Goal: Task Accomplishment & Management: Use online tool/utility

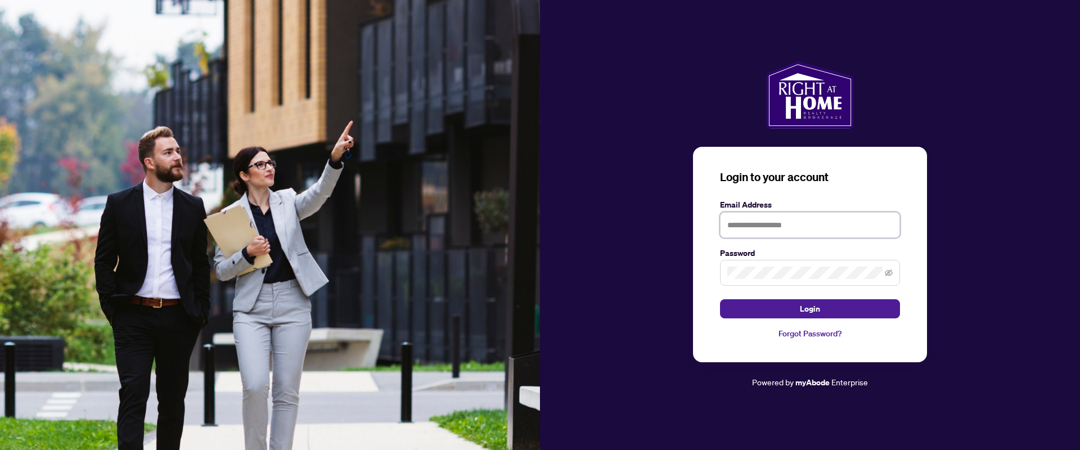
click at [750, 221] on input "text" at bounding box center [810, 225] width 180 height 26
type input "**********"
click at [720, 299] on button "Login" at bounding box center [810, 308] width 180 height 19
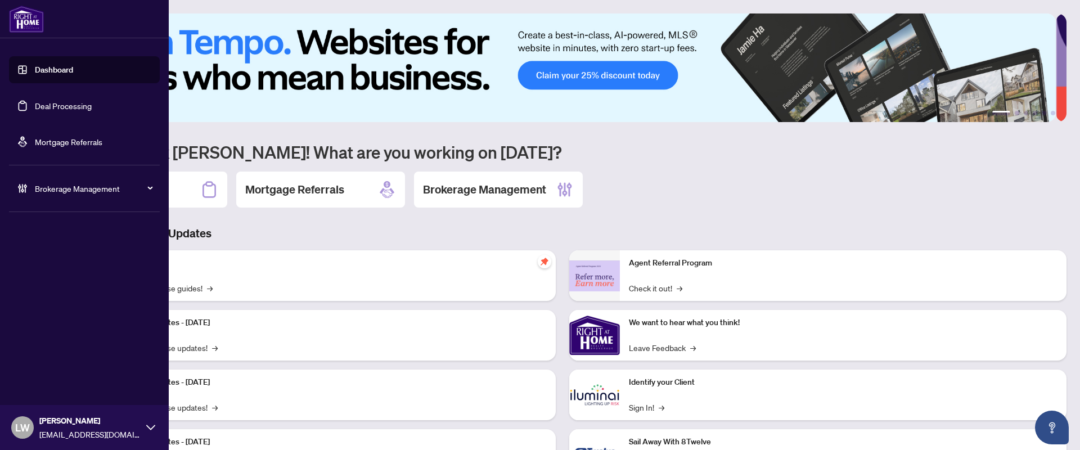
click at [48, 105] on link "Deal Processing" at bounding box center [63, 106] width 57 height 10
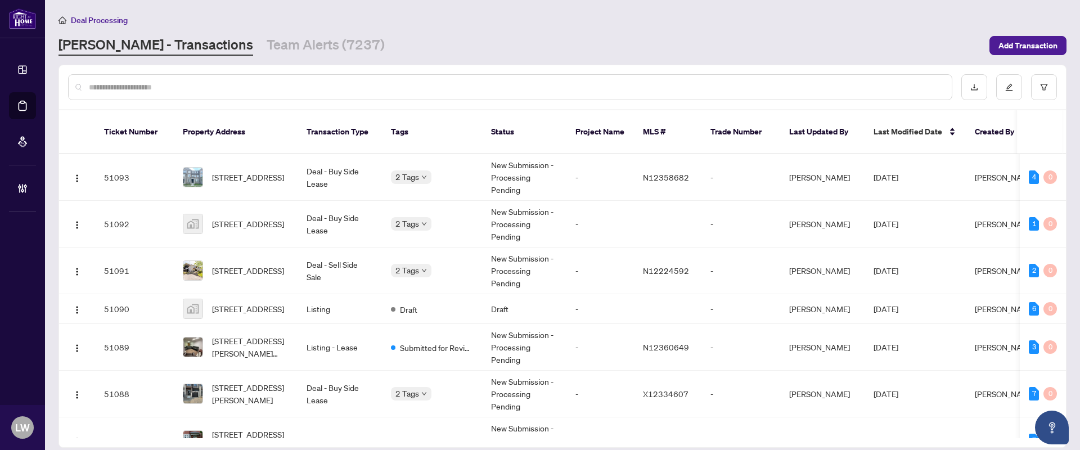
click at [374, 87] on input "text" at bounding box center [516, 87] width 854 height 12
type input "*****"
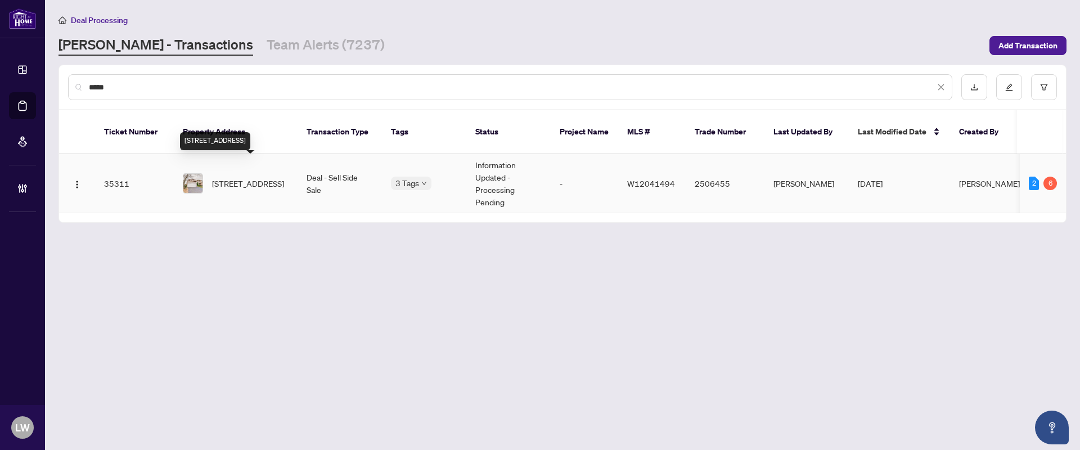
click at [260, 177] on span "[STREET_ADDRESS]" at bounding box center [248, 183] width 72 height 12
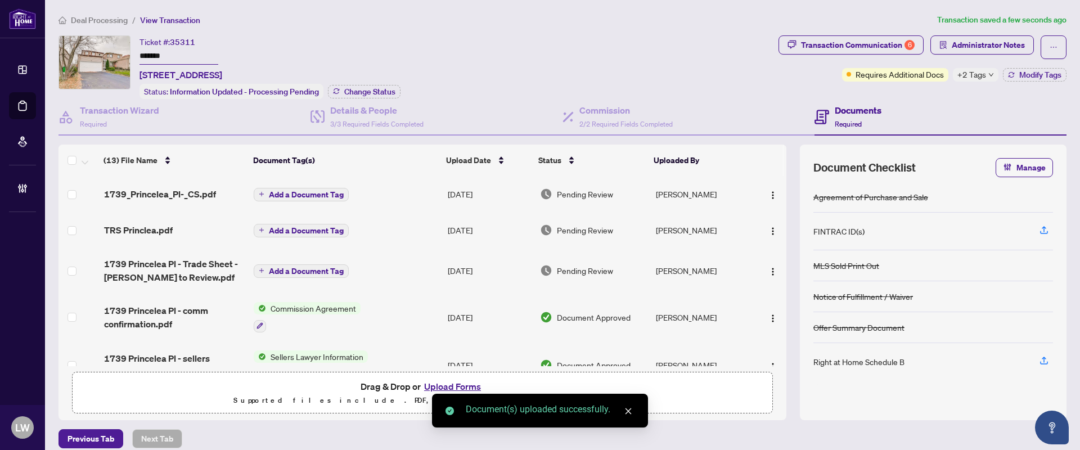
click at [269, 191] on span "Add a Document Tag" at bounding box center [306, 195] width 75 height 8
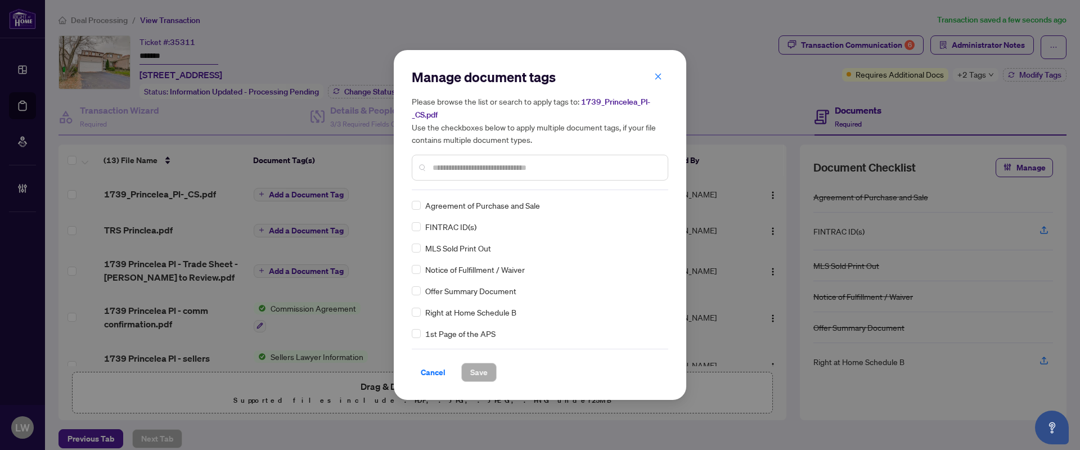
click at [452, 165] on input "text" at bounding box center [545, 167] width 226 height 12
type input "***"
click at [481, 373] on span "Save" at bounding box center [478, 372] width 17 height 18
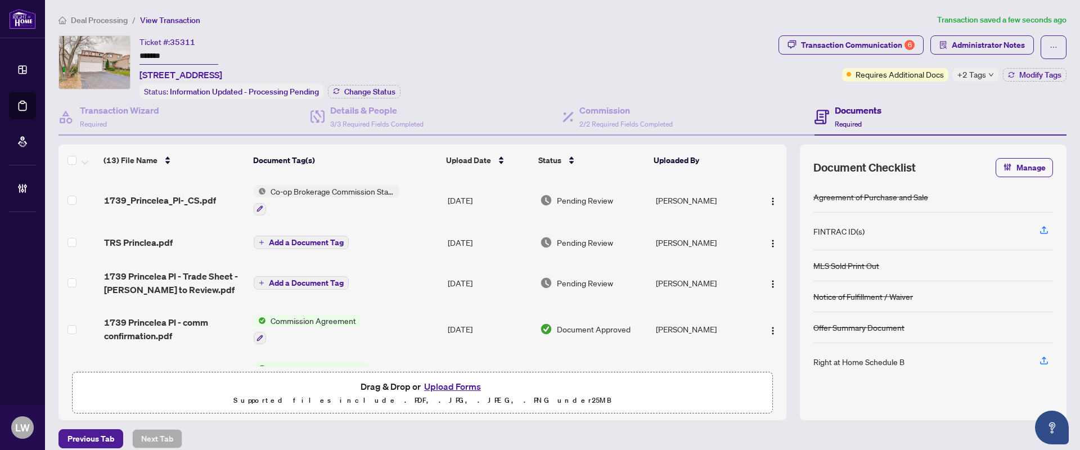
click at [576, 196] on span "Pending Review" at bounding box center [585, 200] width 56 height 12
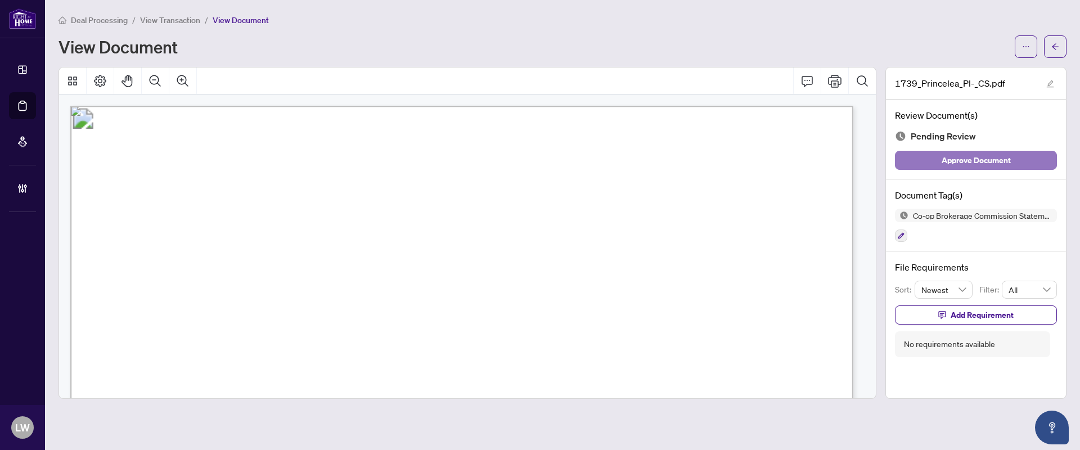
click at [982, 158] on span "Approve Document" at bounding box center [975, 160] width 69 height 18
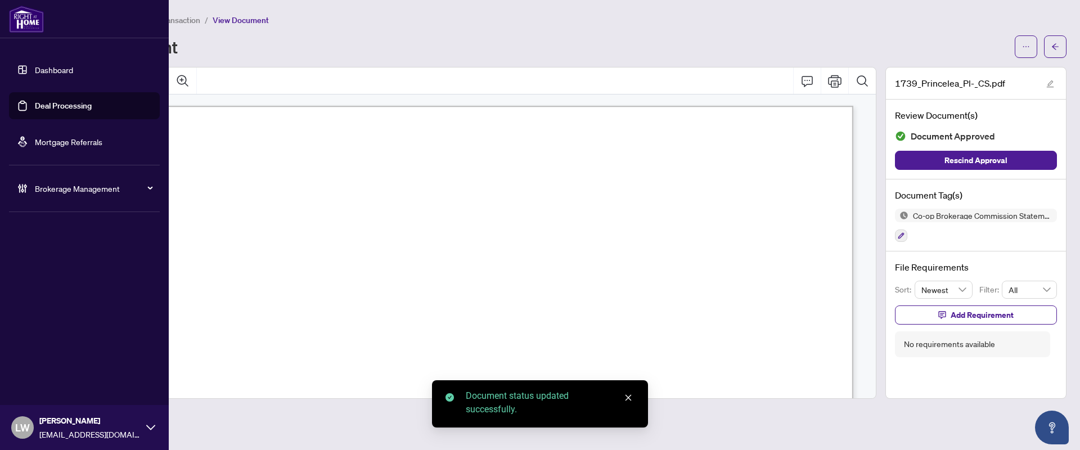
click at [55, 110] on link "Deal Processing" at bounding box center [63, 106] width 57 height 10
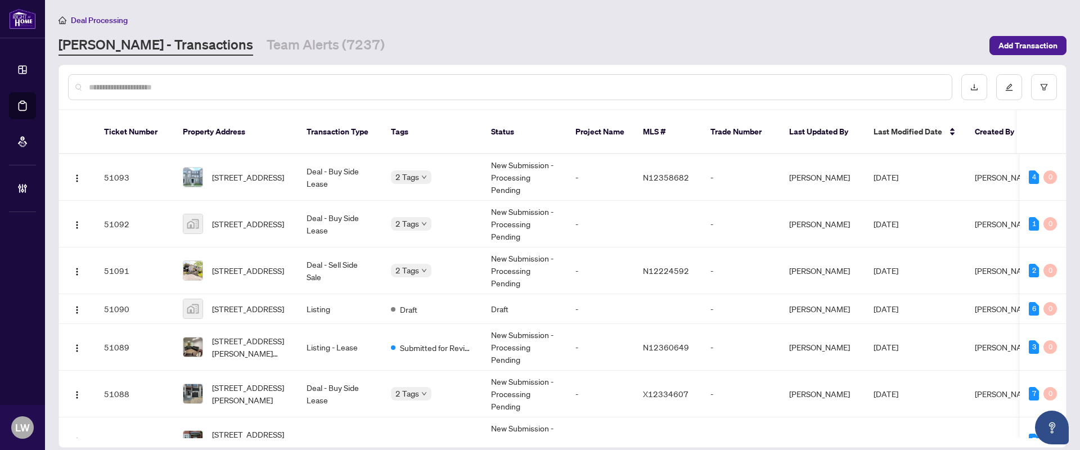
click at [400, 88] on input "text" at bounding box center [516, 87] width 854 height 12
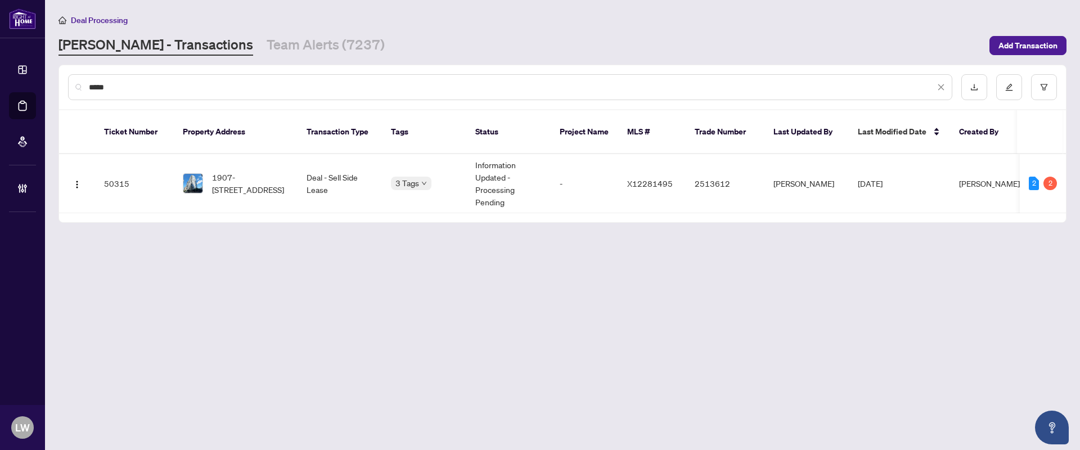
type input "*****"
click at [241, 171] on span "1907-[STREET_ADDRESS]" at bounding box center [250, 183] width 76 height 25
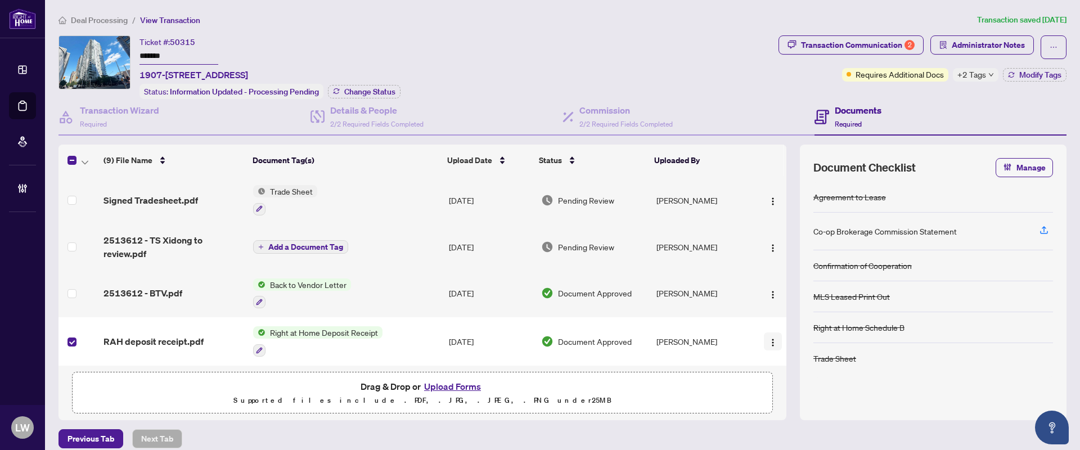
click at [764, 338] on button "button" at bounding box center [773, 341] width 18 height 18
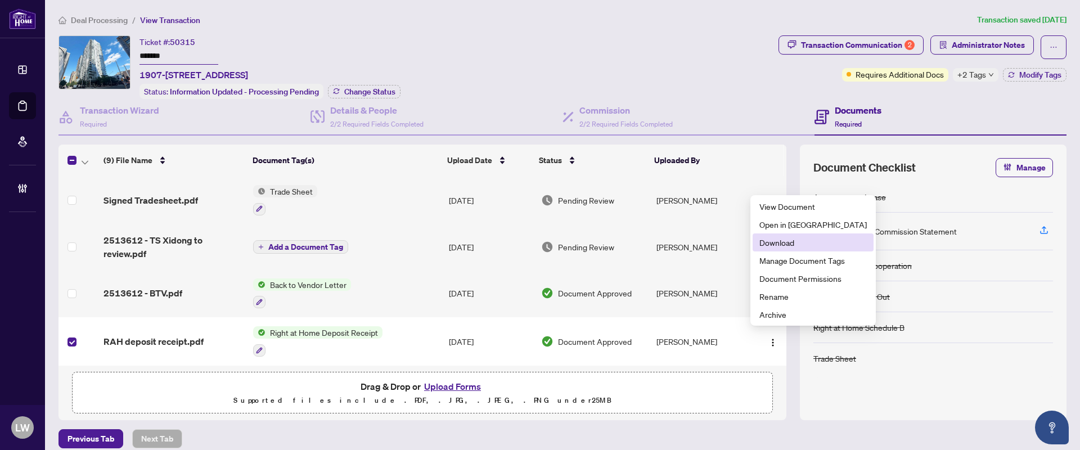
click at [768, 246] on span "Download" at bounding box center [812, 242] width 107 height 12
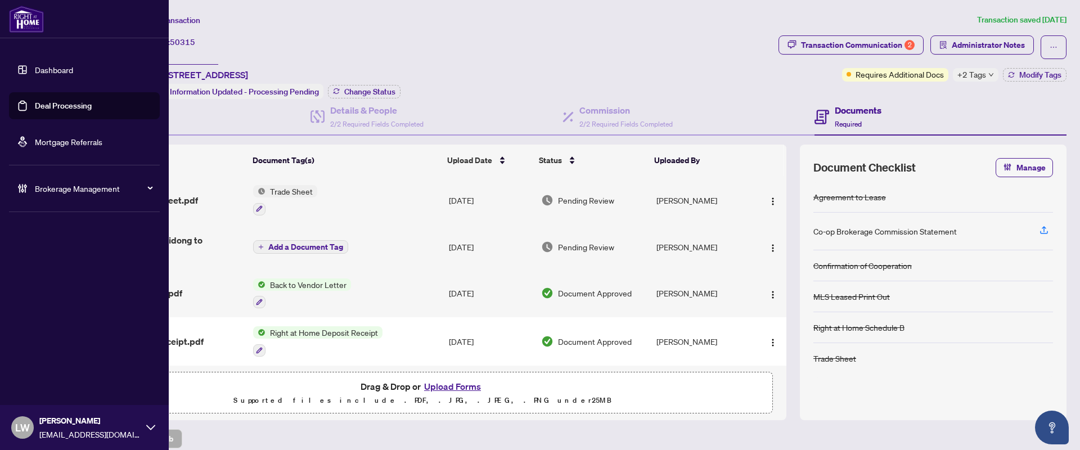
click at [62, 105] on link "Deal Processing" at bounding box center [63, 106] width 57 height 10
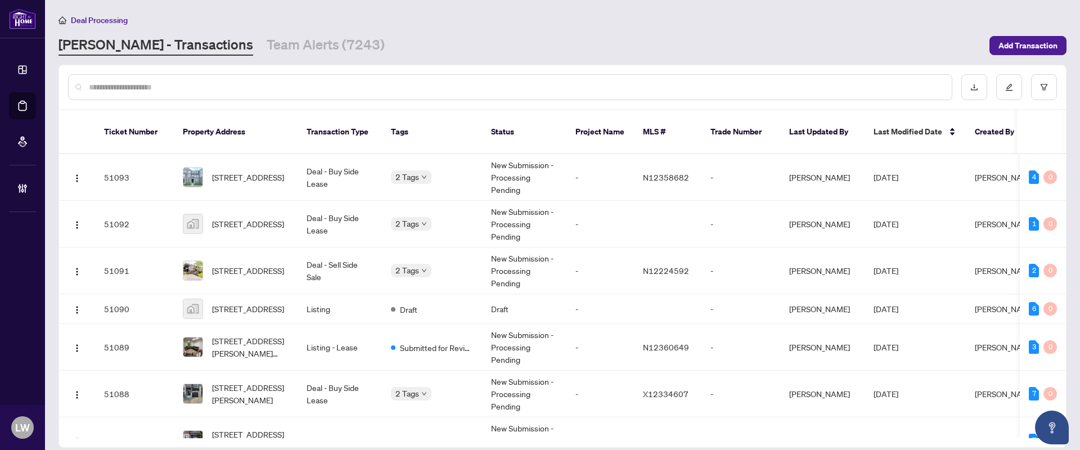
click at [405, 86] on input "text" at bounding box center [516, 87] width 854 height 12
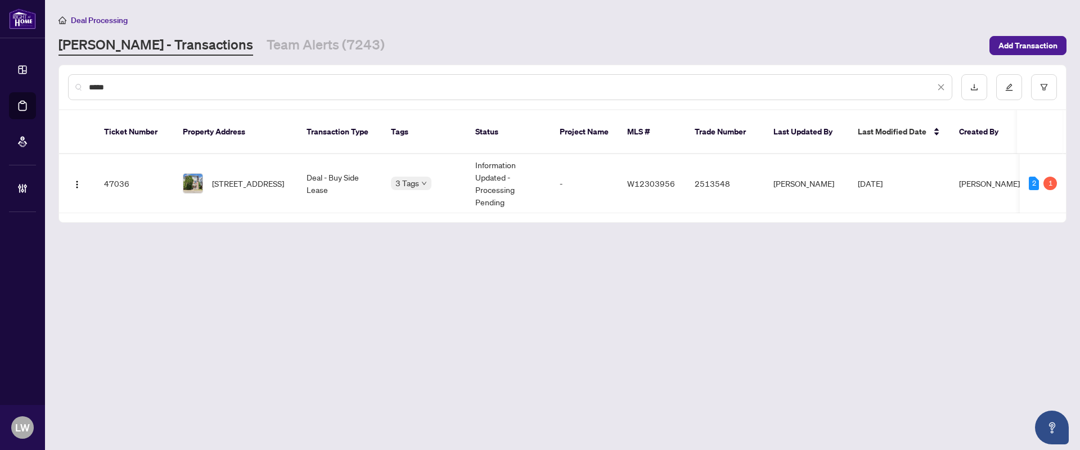
type input "*****"
click at [240, 177] on span "[STREET_ADDRESS]" at bounding box center [248, 183] width 72 height 12
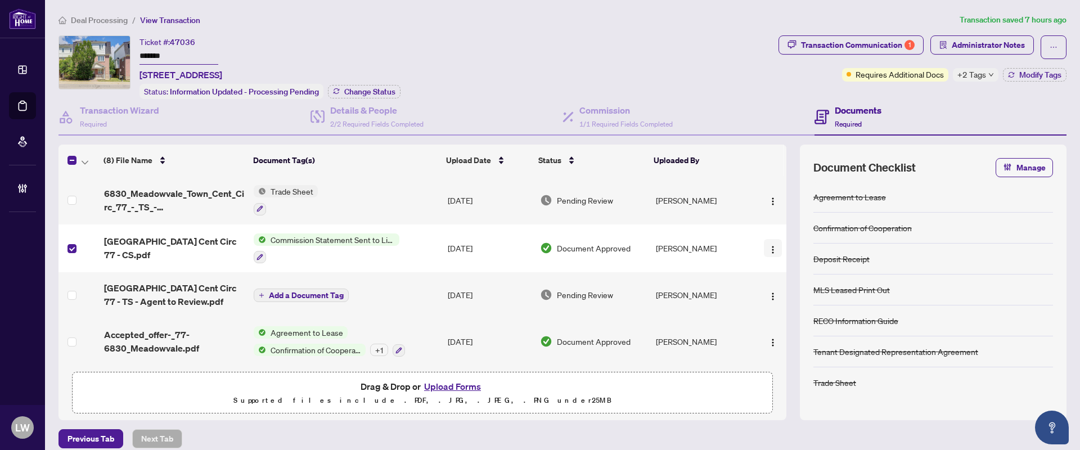
click at [768, 246] on img "button" at bounding box center [772, 249] width 9 height 9
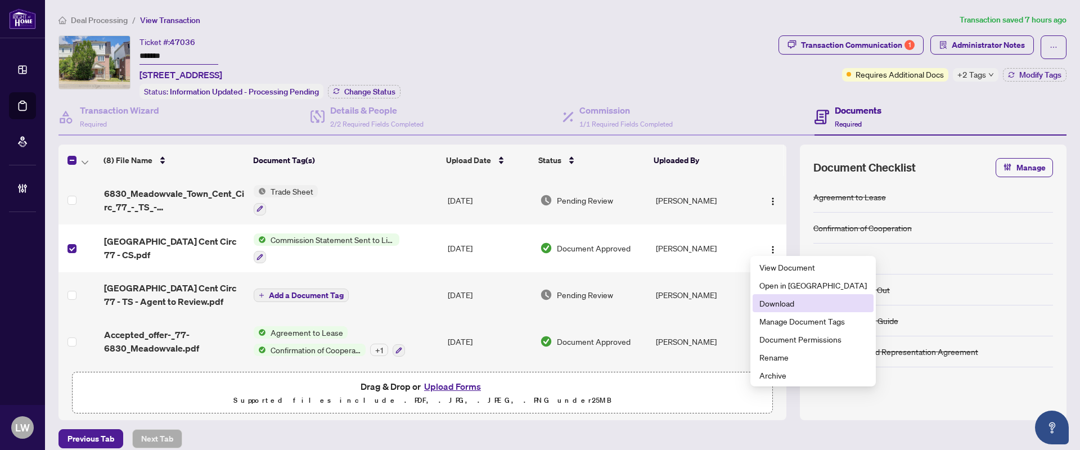
click at [781, 301] on span "Download" at bounding box center [812, 303] width 107 height 12
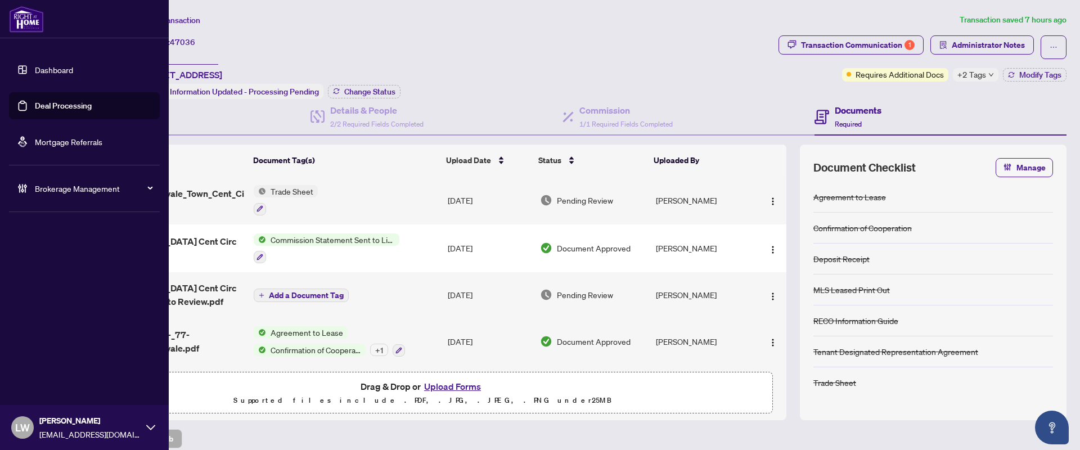
click at [46, 104] on link "Deal Processing" at bounding box center [63, 106] width 57 height 10
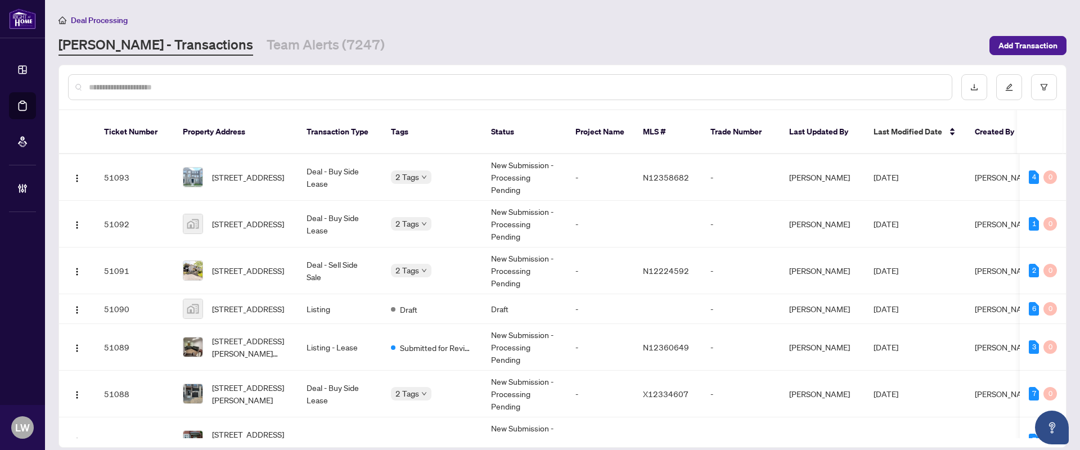
click at [346, 89] on input "text" at bounding box center [516, 87] width 854 height 12
type input "*****"
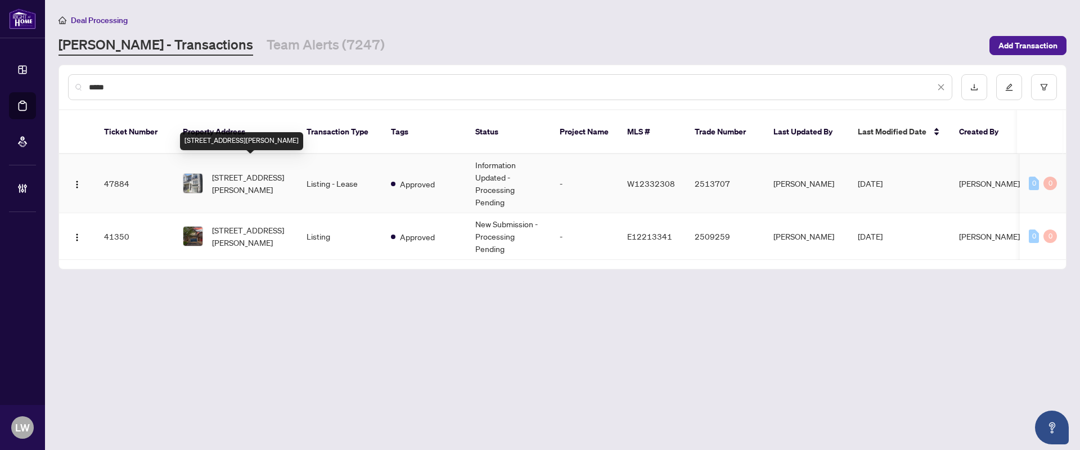
click at [242, 171] on span "[STREET_ADDRESS][PERSON_NAME]" at bounding box center [250, 183] width 76 height 25
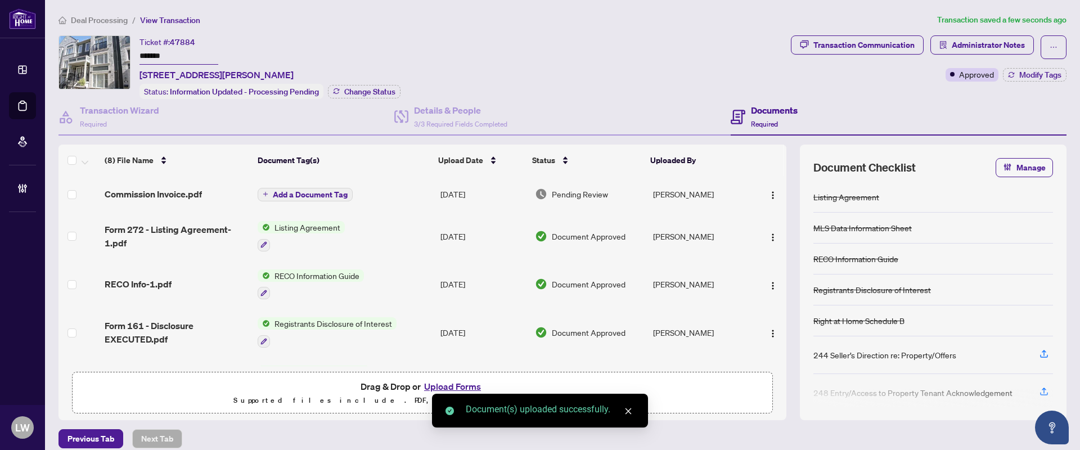
click at [277, 194] on span "Add a Document Tag" at bounding box center [310, 195] width 75 height 8
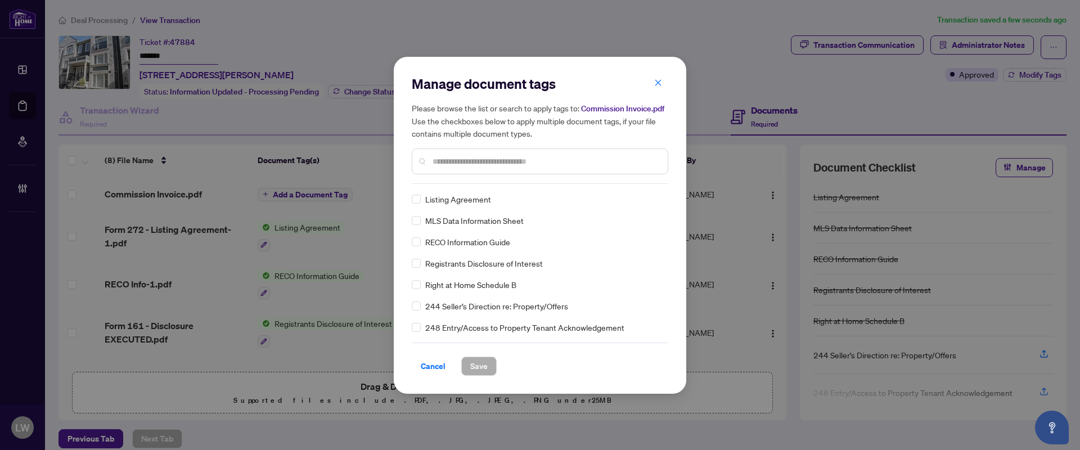
click at [454, 163] on input "text" at bounding box center [545, 161] width 226 height 12
type input "***"
click at [490, 374] on button "Save" at bounding box center [478, 366] width 35 height 19
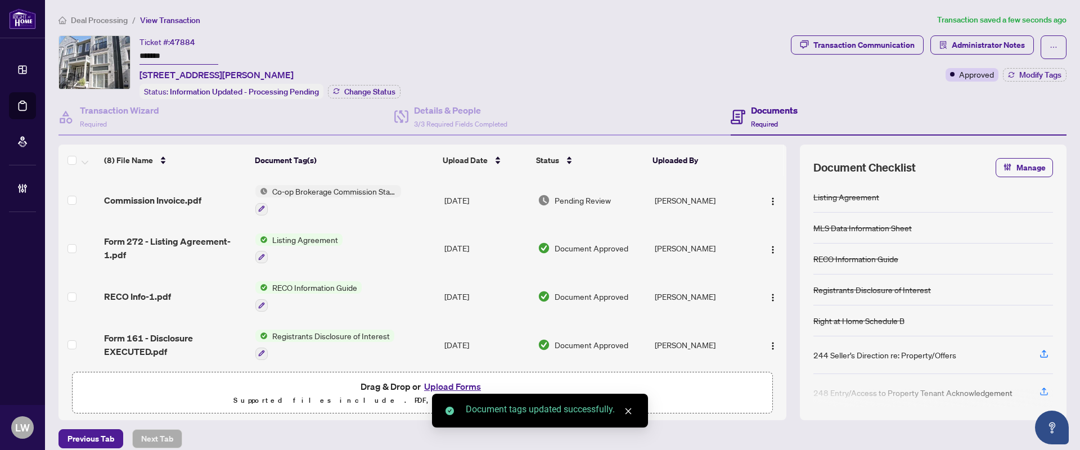
click at [576, 197] on span "Pending Review" at bounding box center [583, 200] width 56 height 12
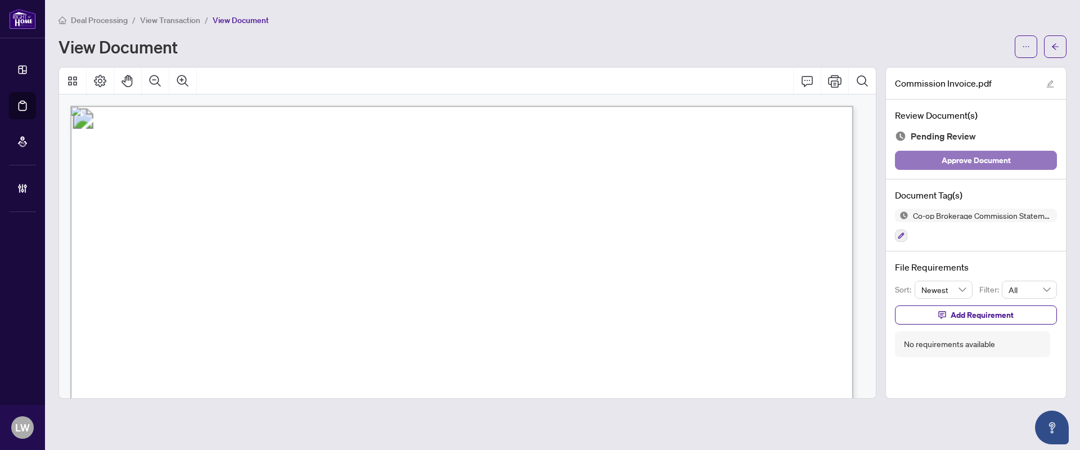
click at [974, 157] on span "Approve Document" at bounding box center [975, 160] width 69 height 18
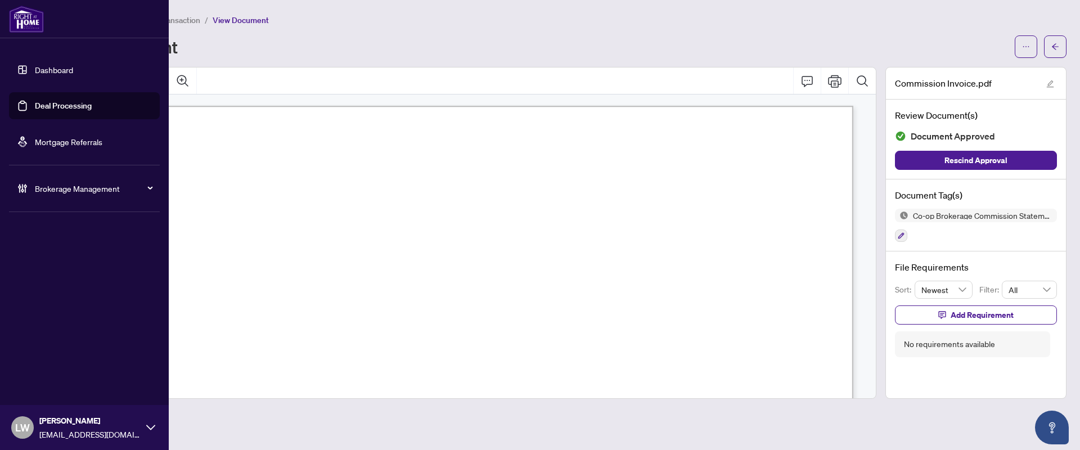
click at [73, 103] on link "Deal Processing" at bounding box center [63, 106] width 57 height 10
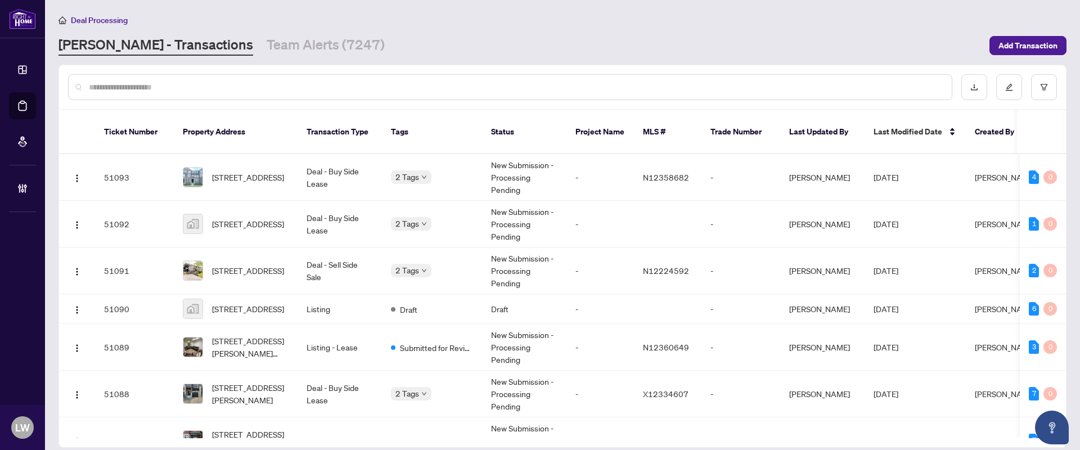
click at [418, 82] on input "text" at bounding box center [516, 87] width 854 height 12
type input "*****"
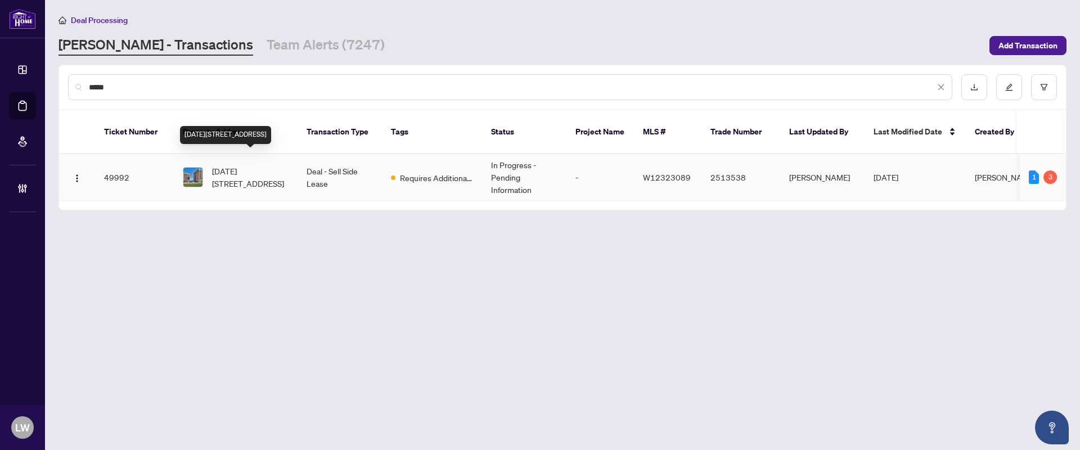
click at [256, 165] on span "[DATE][STREET_ADDRESS]" at bounding box center [250, 177] width 76 height 25
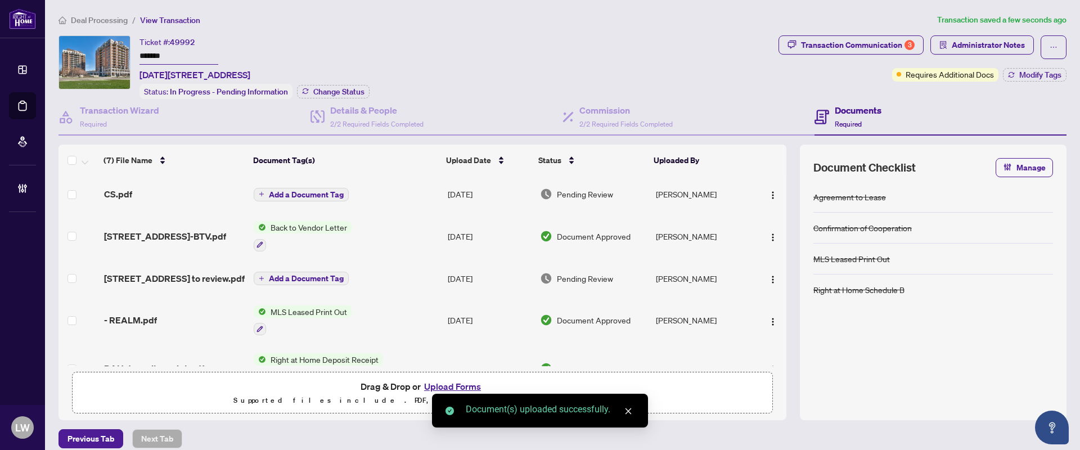
click at [264, 190] on button "Add a Document Tag" at bounding box center [301, 194] width 95 height 13
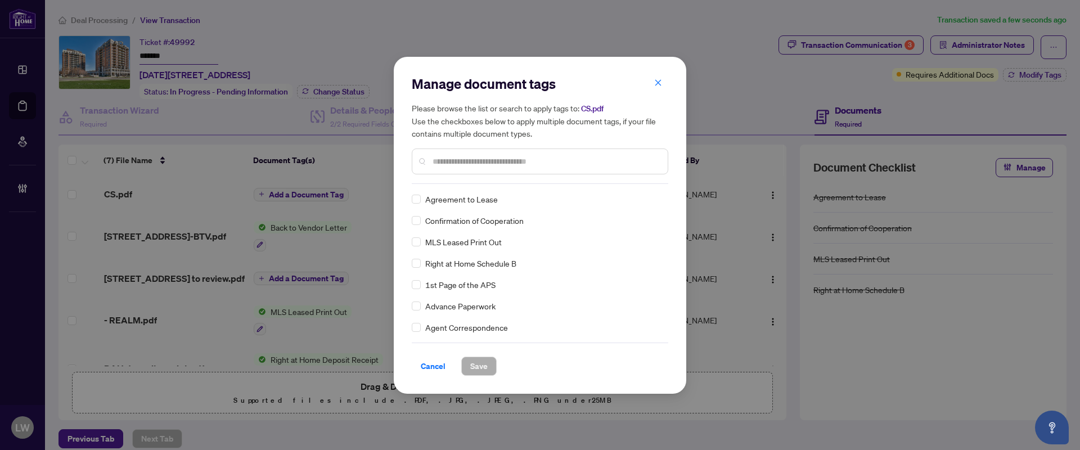
click at [447, 162] on input "text" at bounding box center [545, 161] width 226 height 12
type input "***"
click at [479, 372] on span "Save" at bounding box center [478, 366] width 17 height 18
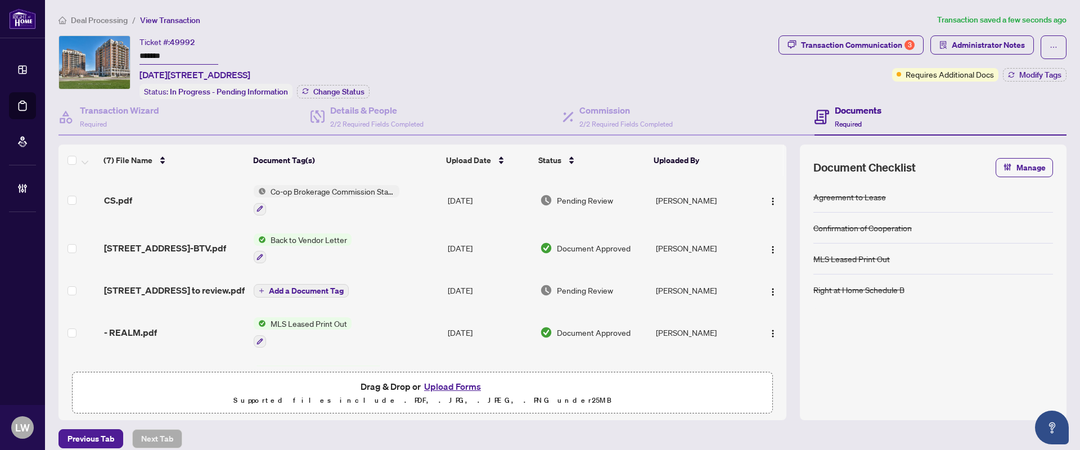
click at [582, 198] on span "Pending Review" at bounding box center [585, 200] width 56 height 12
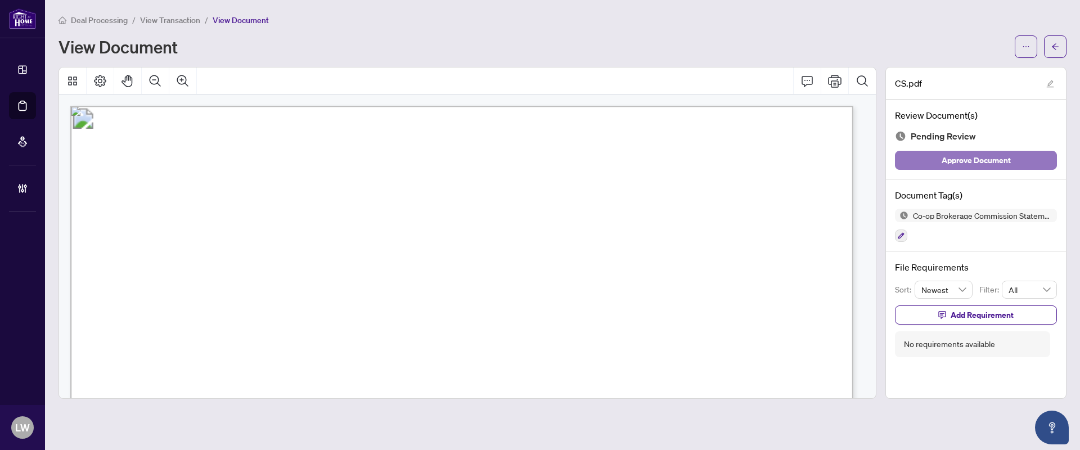
click at [954, 161] on span "Approve Document" at bounding box center [975, 160] width 69 height 18
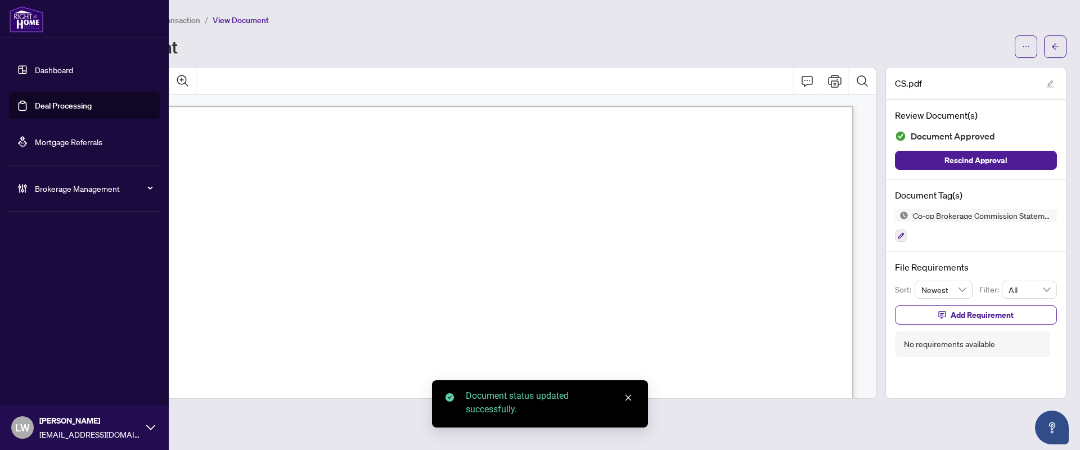
click at [65, 110] on link "Deal Processing" at bounding box center [63, 106] width 57 height 10
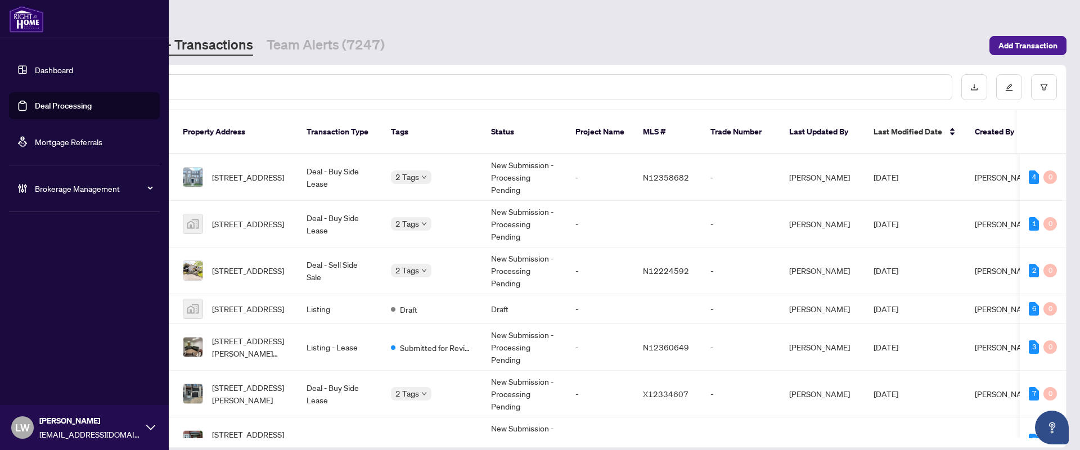
click at [21, 426] on span "LW" at bounding box center [22, 428] width 15 height 16
click at [48, 384] on span "Logout" at bounding box center [45, 384] width 25 height 18
